Goal: Navigation & Orientation: Go to known website

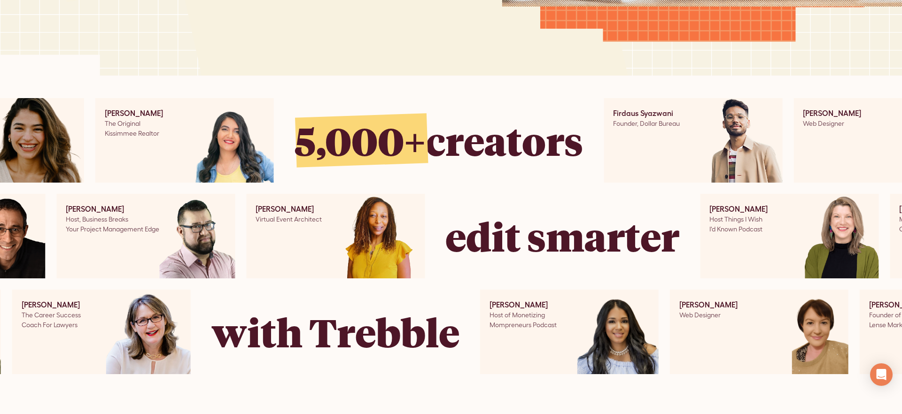
scroll to position [448, 0]
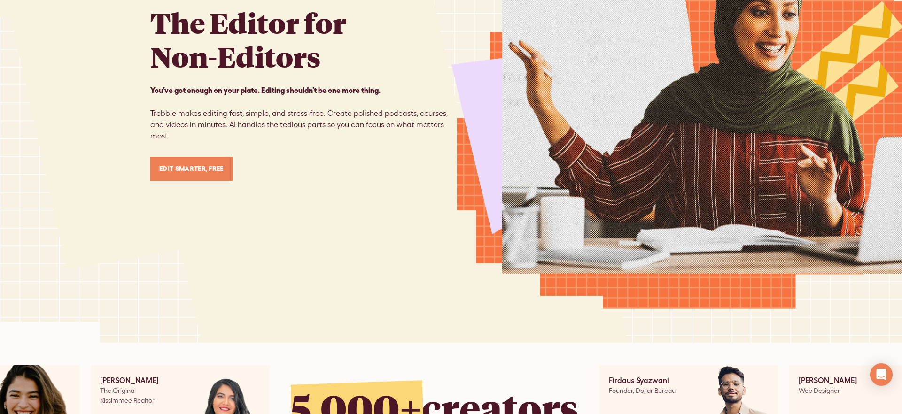
scroll to position [488, 0]
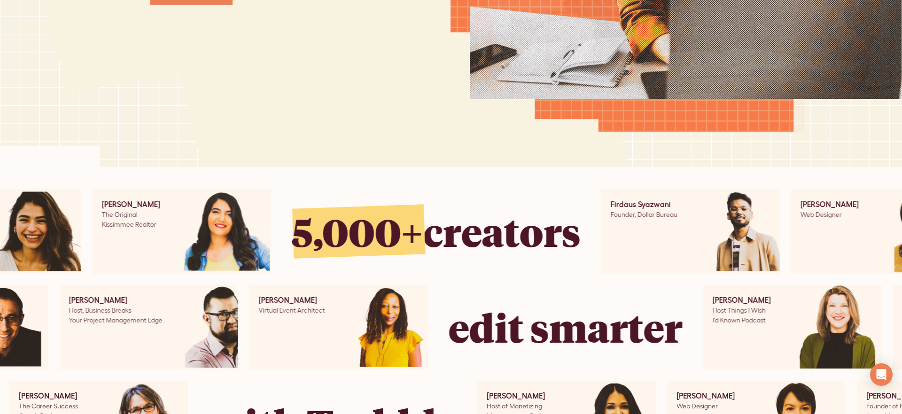
scroll to position [355, 0]
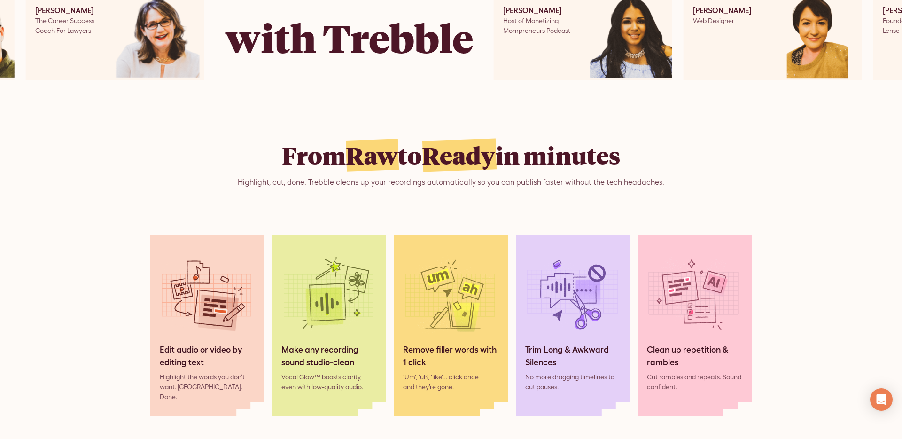
scroll to position [864, 0]
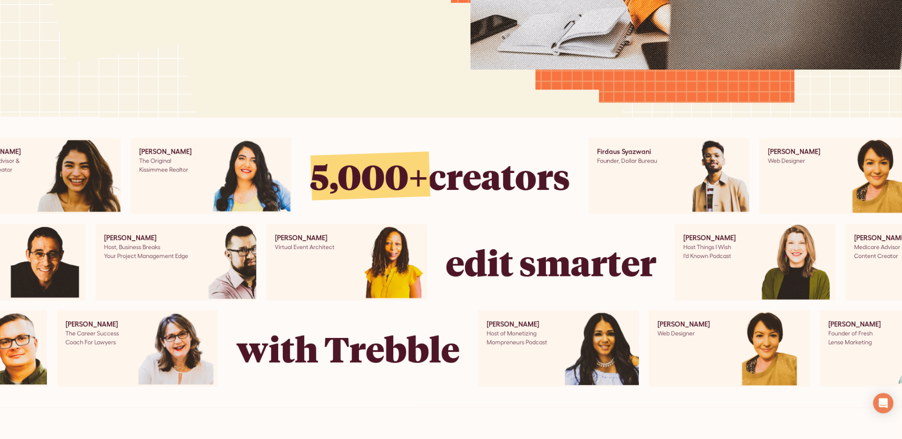
scroll to position [428, 0]
